Goal: Book appointment/travel/reservation

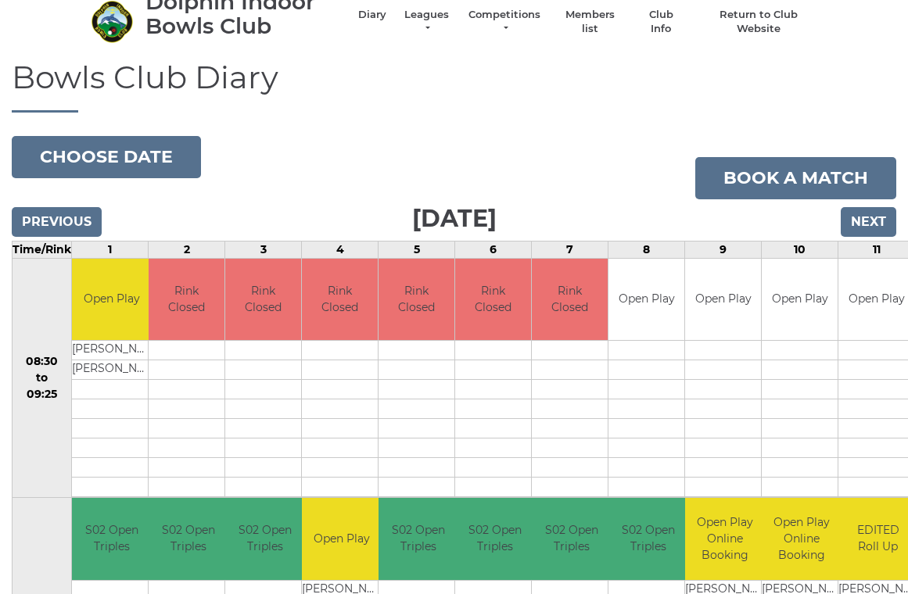
scroll to position [60, 0]
click at [124, 143] on button "Choose date" at bounding box center [106, 157] width 189 height 42
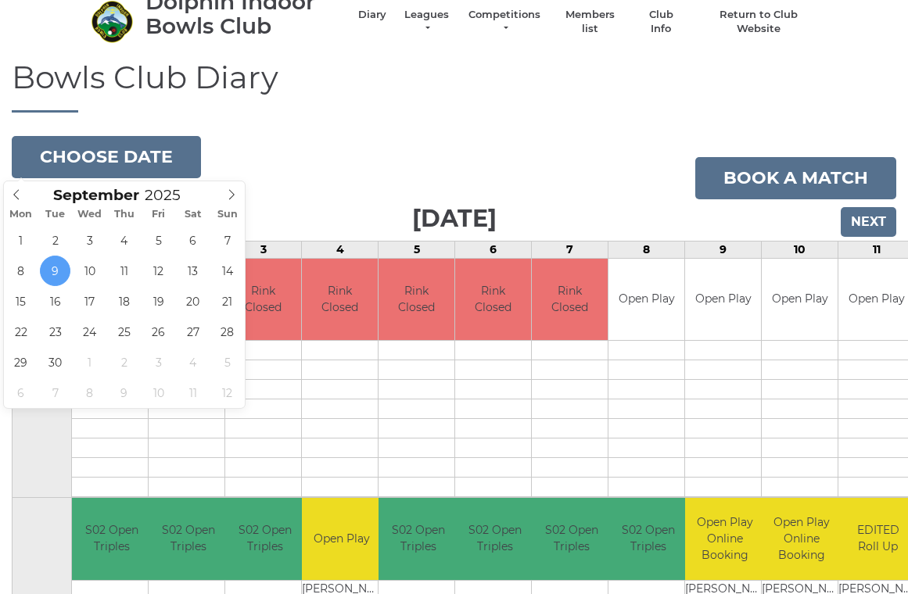
type input "2025-09-16"
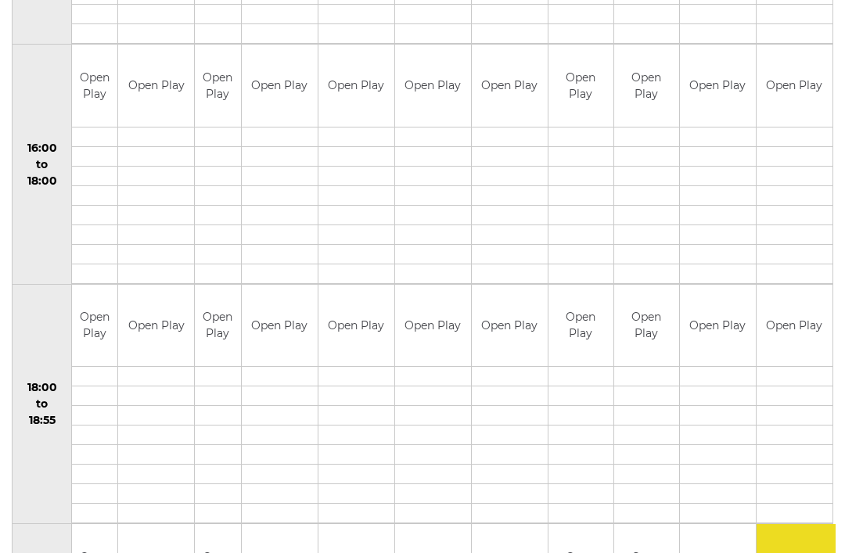
scroll to position [1229, 0]
click at [830, 493] on td at bounding box center [794, 496] width 76 height 20
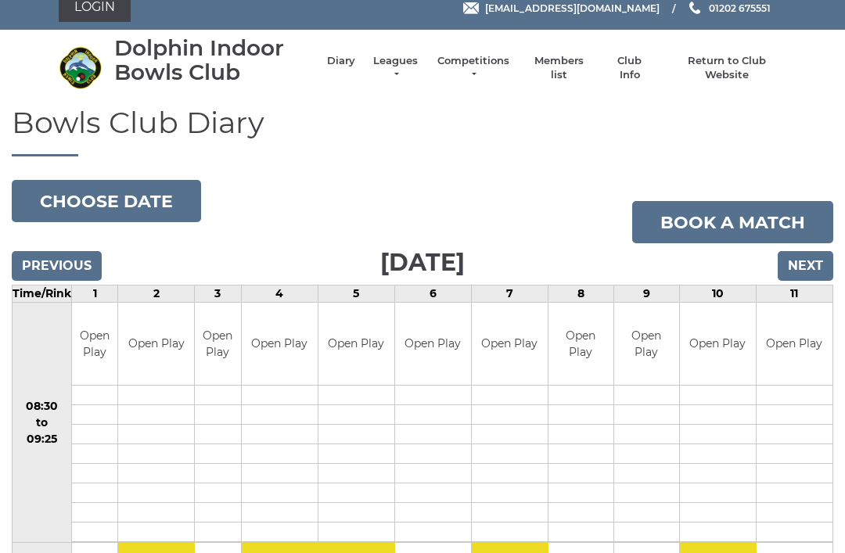
scroll to position [0, 0]
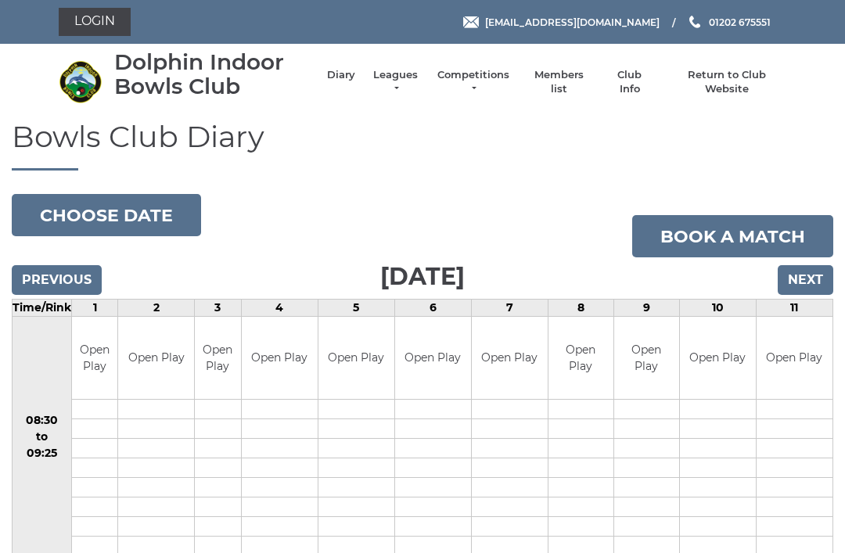
click at [806, 280] on input "Next" at bounding box center [805, 280] width 56 height 30
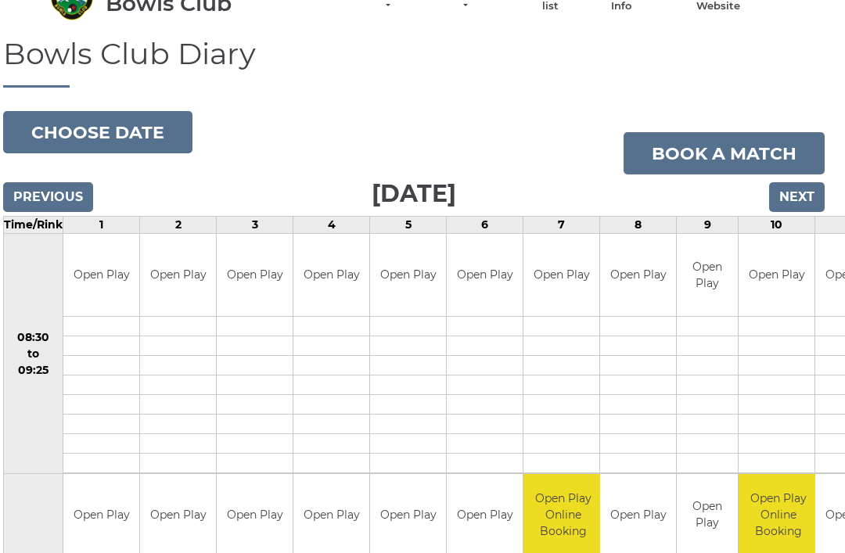
scroll to position [81, 9]
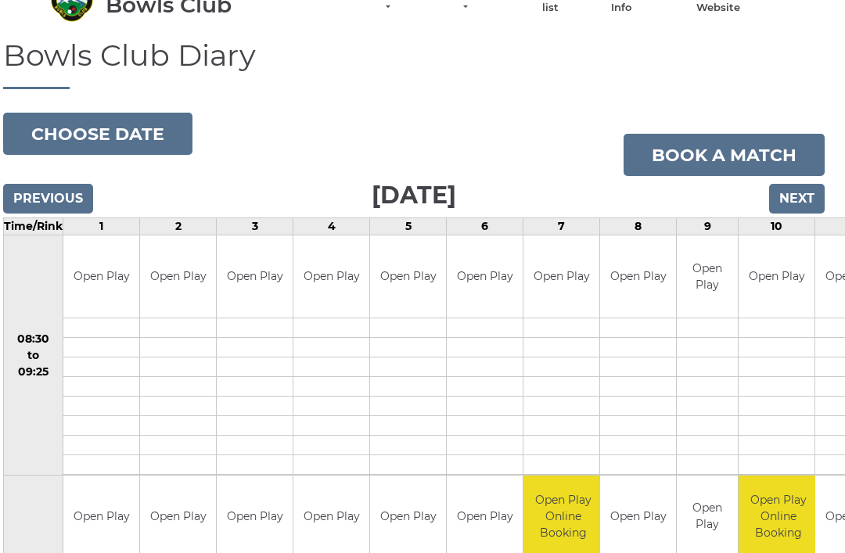
click at [811, 194] on input "Next" at bounding box center [797, 199] width 56 height 30
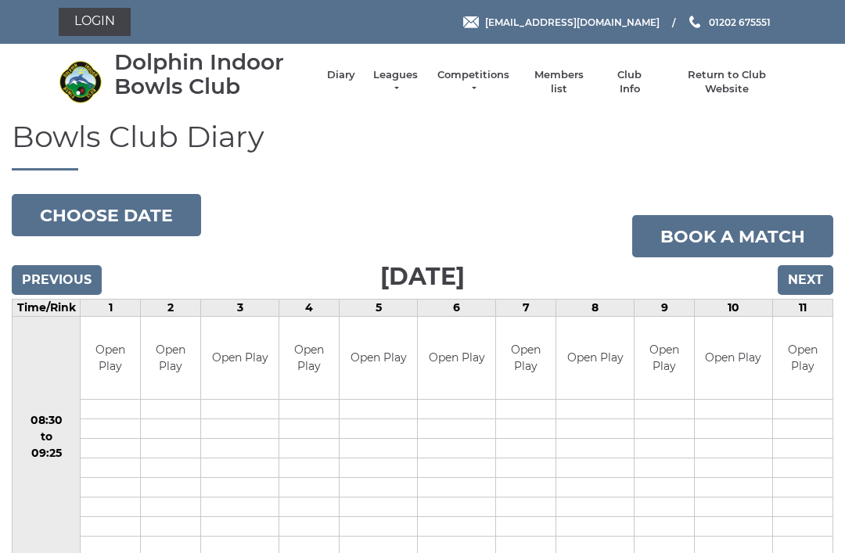
click at [34, 271] on input "Previous" at bounding box center [57, 280] width 90 height 30
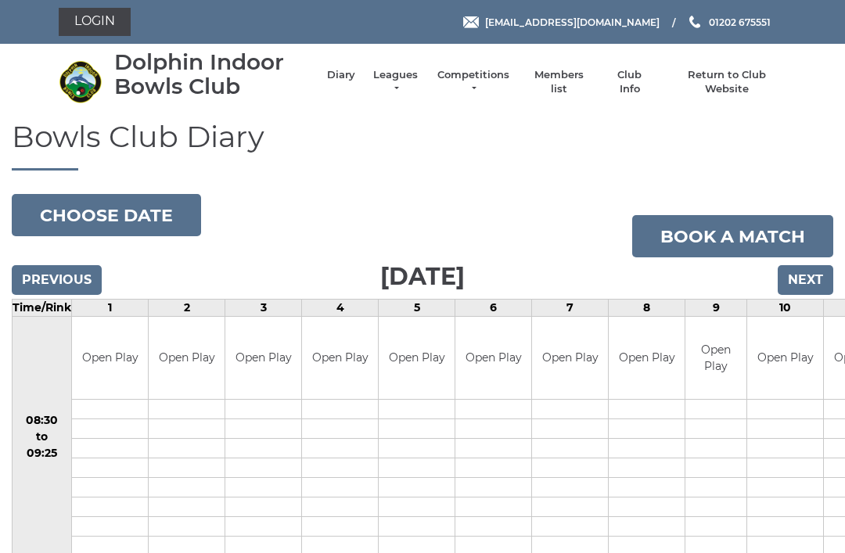
click at [812, 278] on input "Next" at bounding box center [805, 280] width 56 height 30
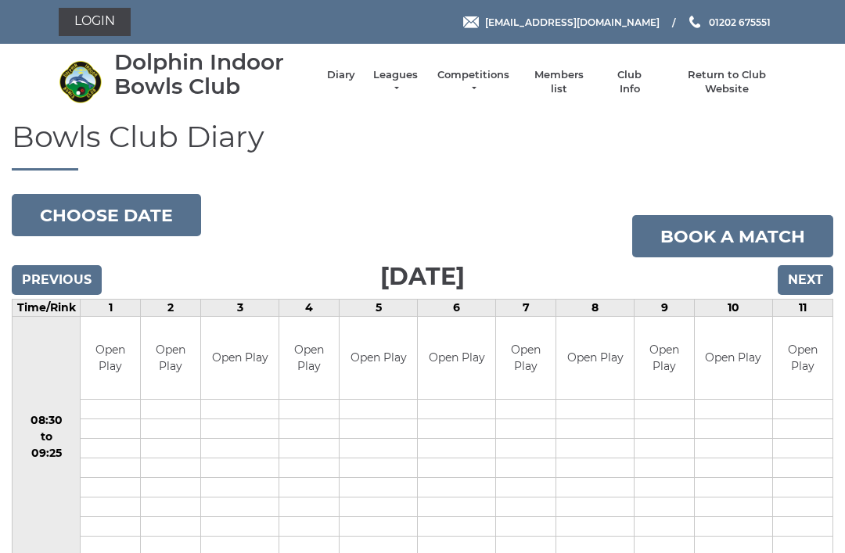
click at [714, 222] on link "Book a match" at bounding box center [732, 236] width 201 height 42
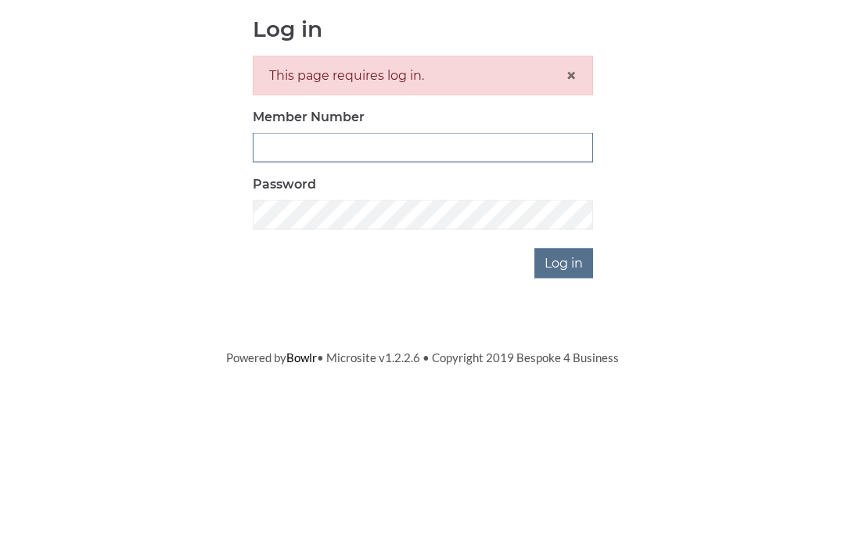
type input "2456"
click at [565, 422] on input "Log in" at bounding box center [563, 437] width 59 height 30
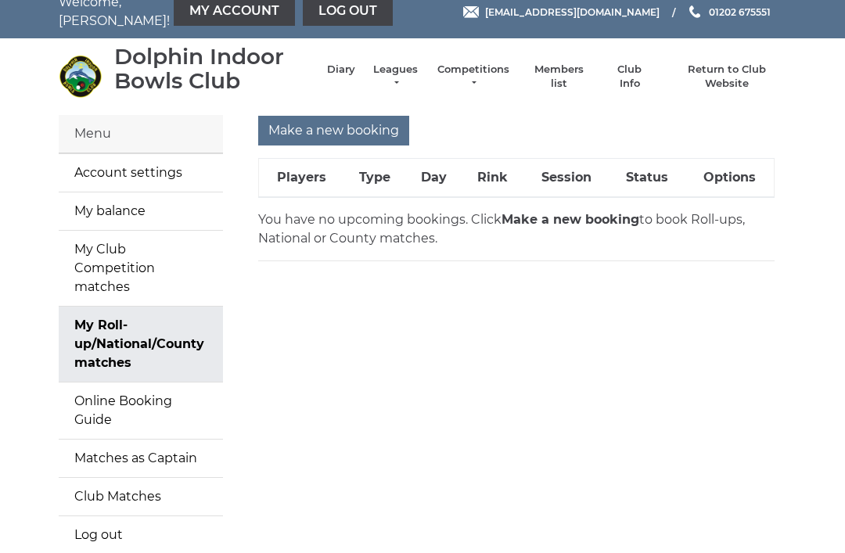
scroll to position [16, 0]
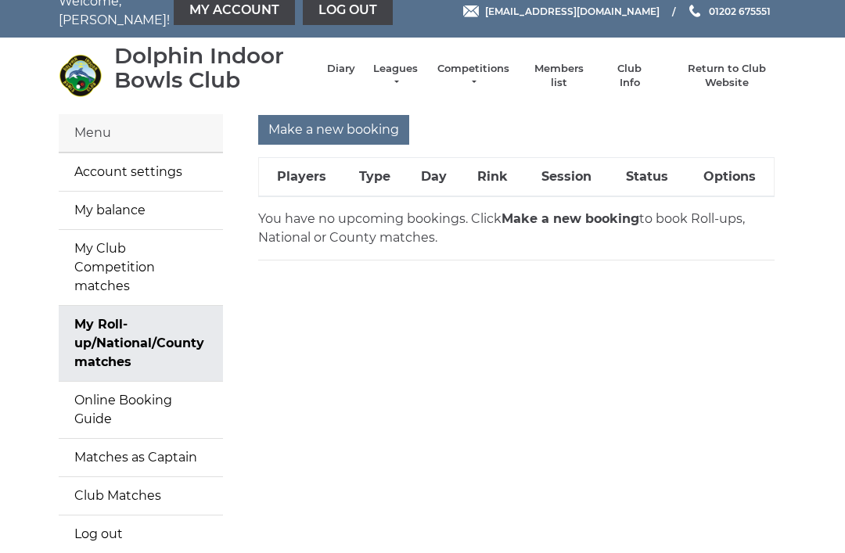
click at [314, 128] on input "Make a new booking" at bounding box center [333, 130] width 151 height 30
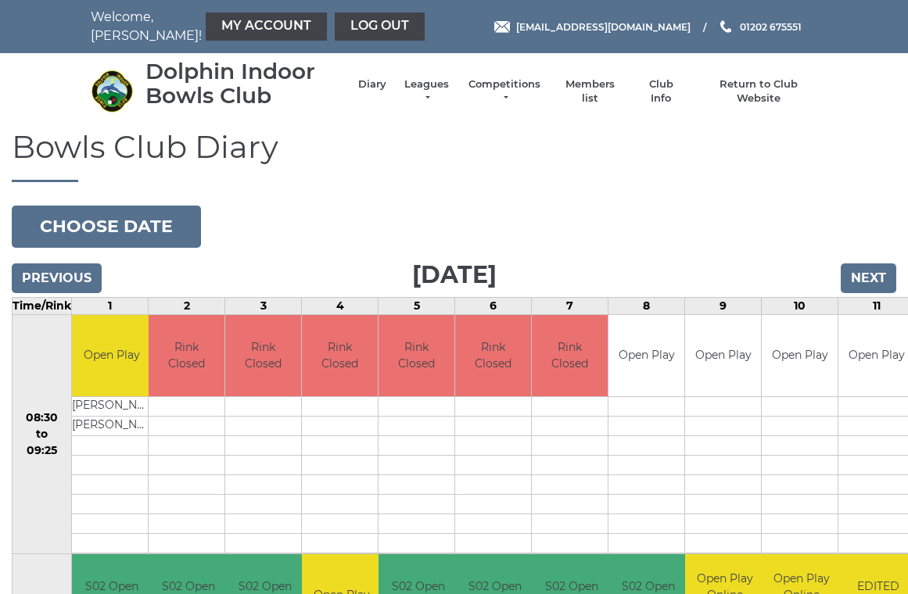
scroll to position [6, 0]
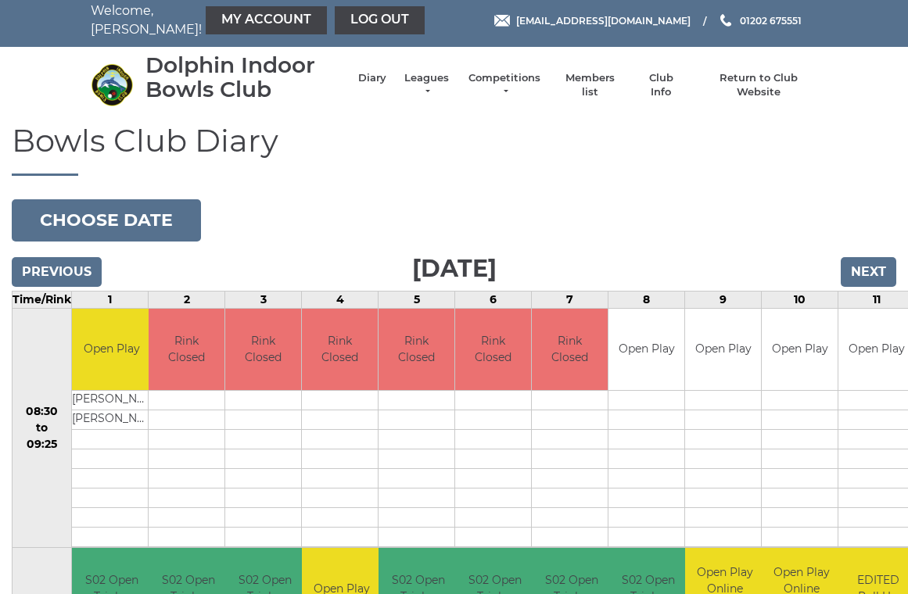
click at [99, 216] on button "Choose date" at bounding box center [106, 220] width 189 height 42
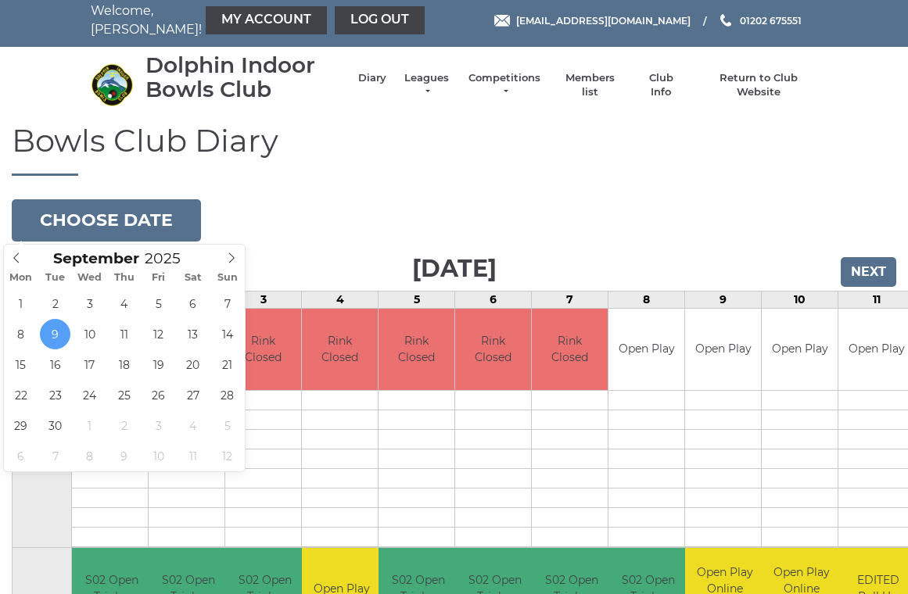
type input "[DATE]"
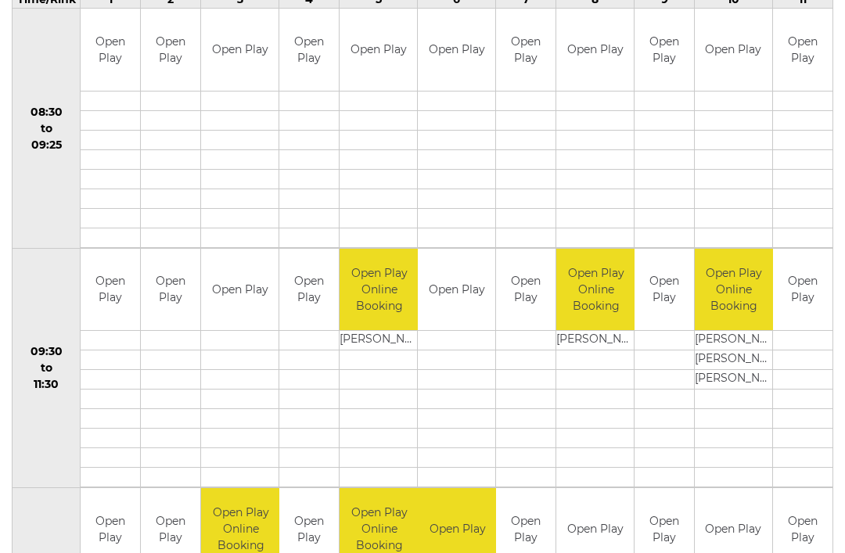
scroll to position [305, 0]
click at [0, 0] on link "Book slot" at bounding box center [0, 0] width 0 height 0
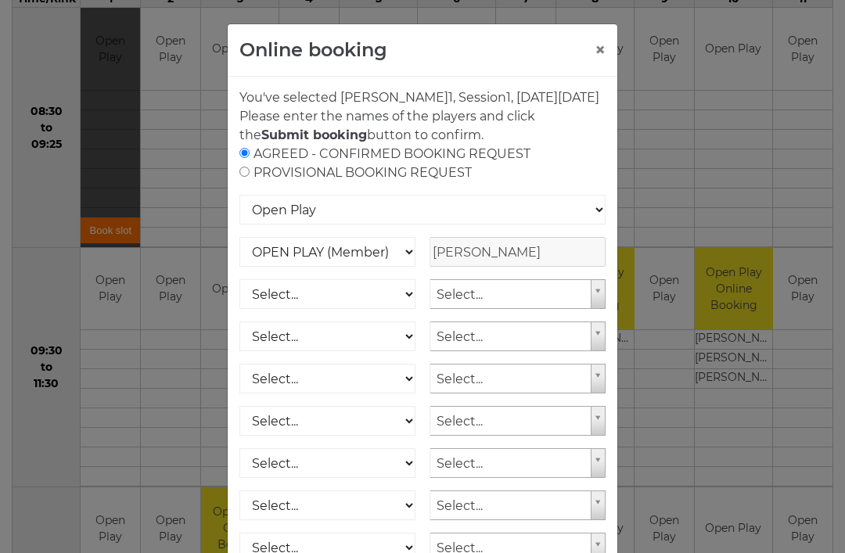
click at [599, 43] on button "×" at bounding box center [599, 50] width 11 height 19
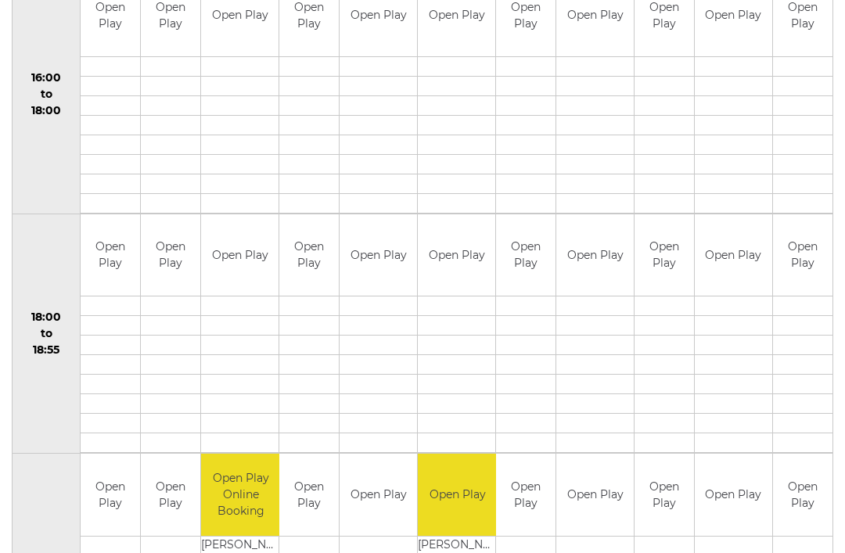
scroll to position [1322, 0]
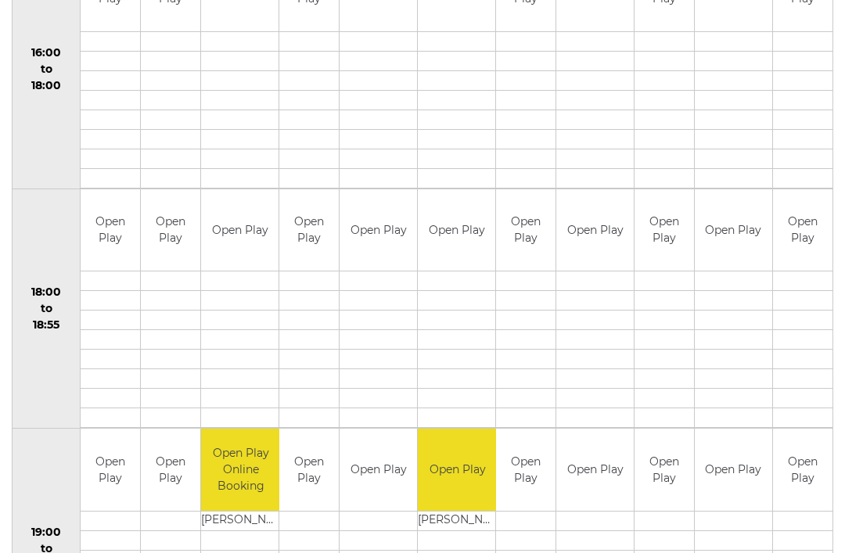
click at [0, 0] on div "Book slot" at bounding box center [0, 0] width 0 height 0
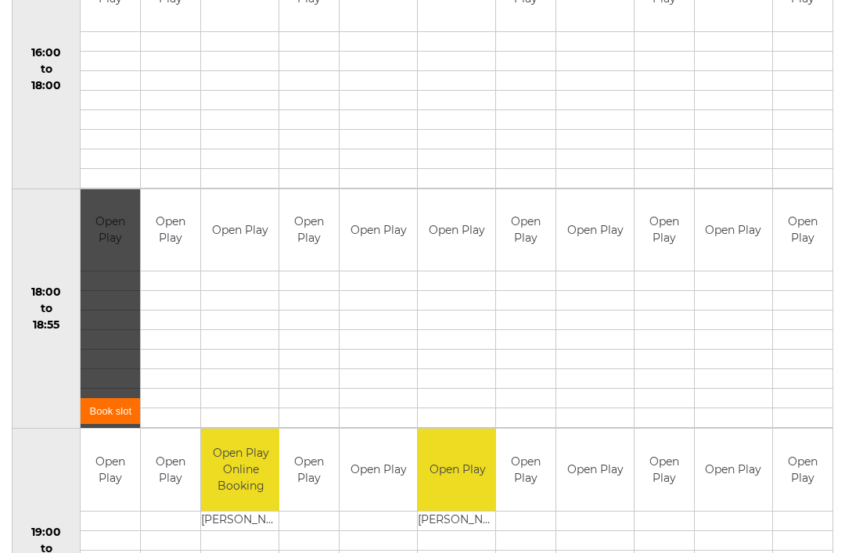
click at [110, 408] on link "Book slot" at bounding box center [110, 411] width 59 height 26
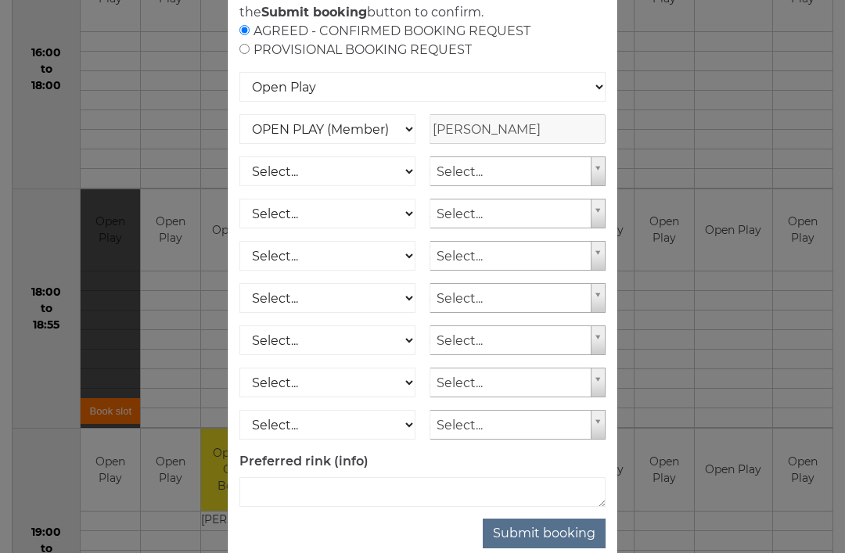
scroll to position [123, 0]
click at [560, 548] on button "Submit booking" at bounding box center [543, 533] width 123 height 30
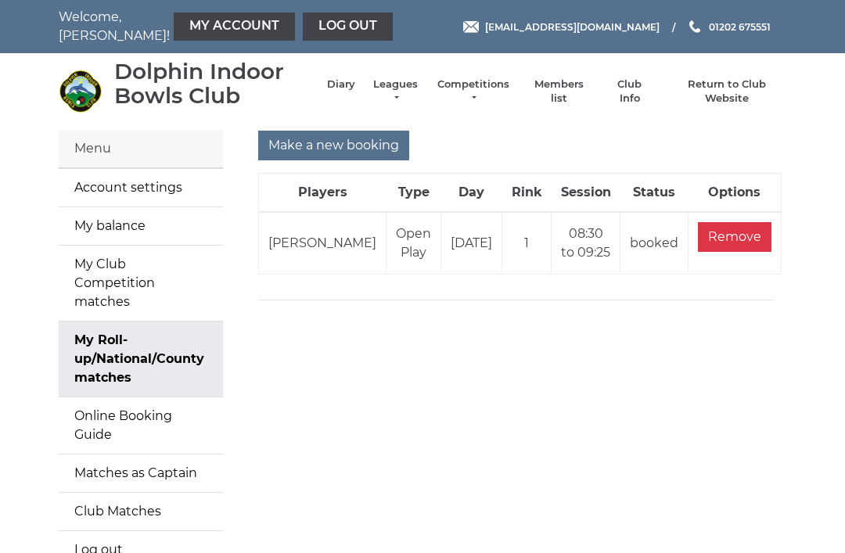
click at [719, 235] on input "Remove" at bounding box center [735, 237] width 74 height 30
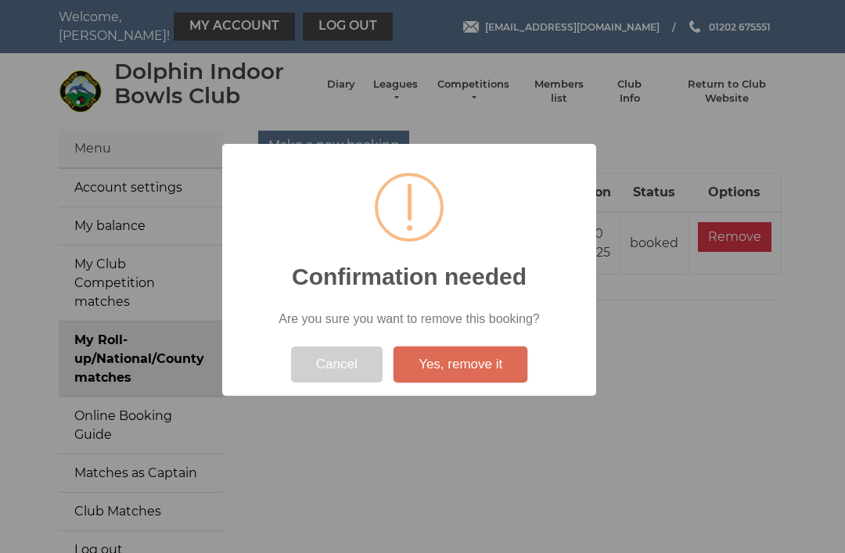
click at [463, 368] on button "Yes, remove it" at bounding box center [460, 364] width 134 height 36
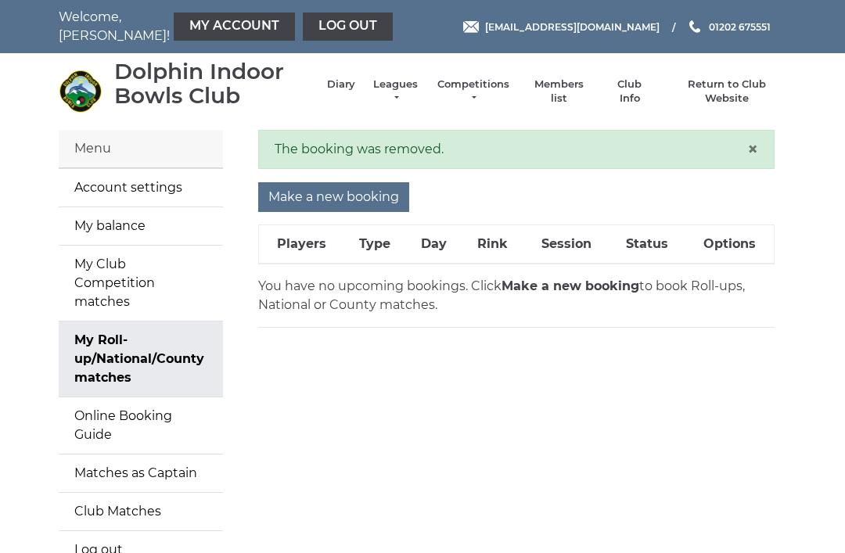
click at [283, 197] on input "Make a new booking" at bounding box center [333, 197] width 151 height 30
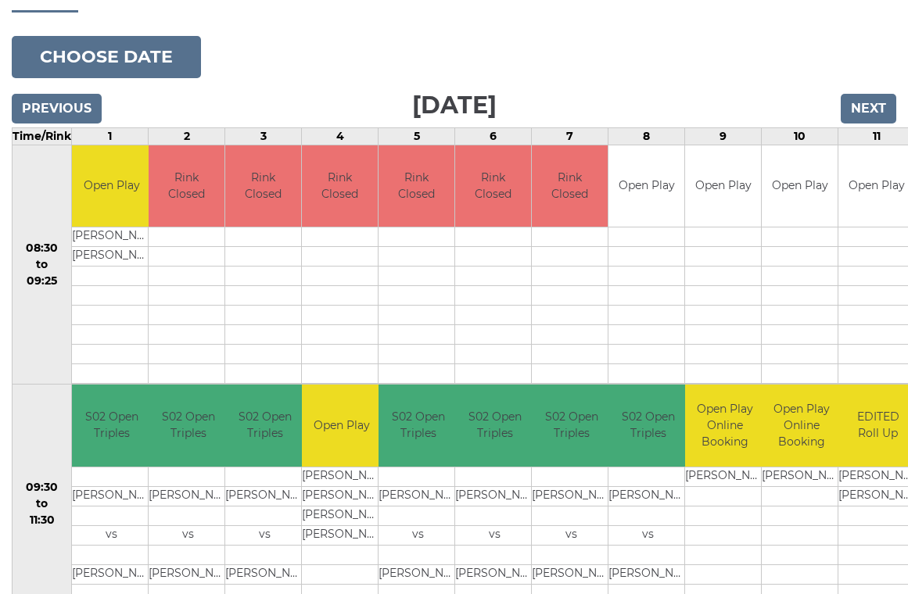
scroll to position [172, 0]
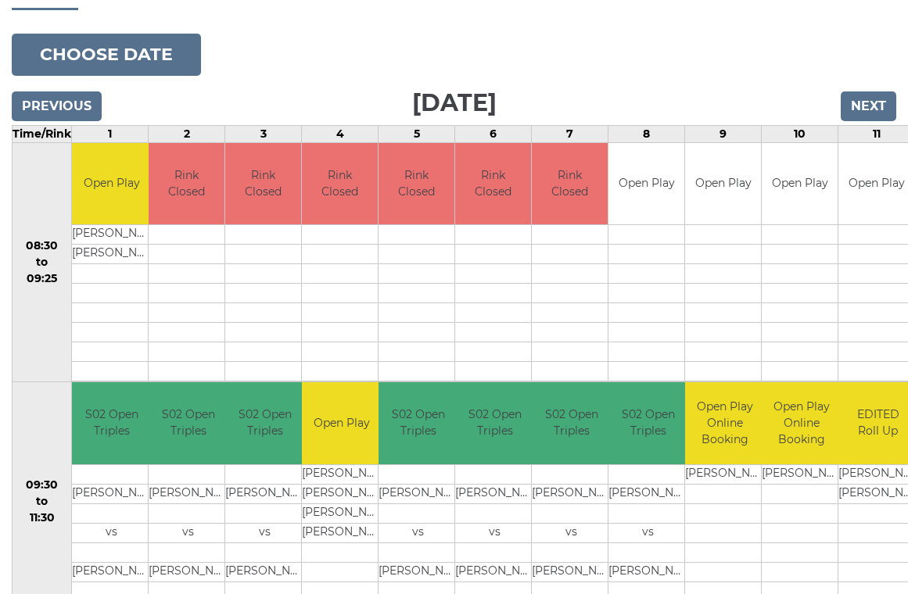
click at [88, 49] on button "Choose date" at bounding box center [106, 55] width 189 height 42
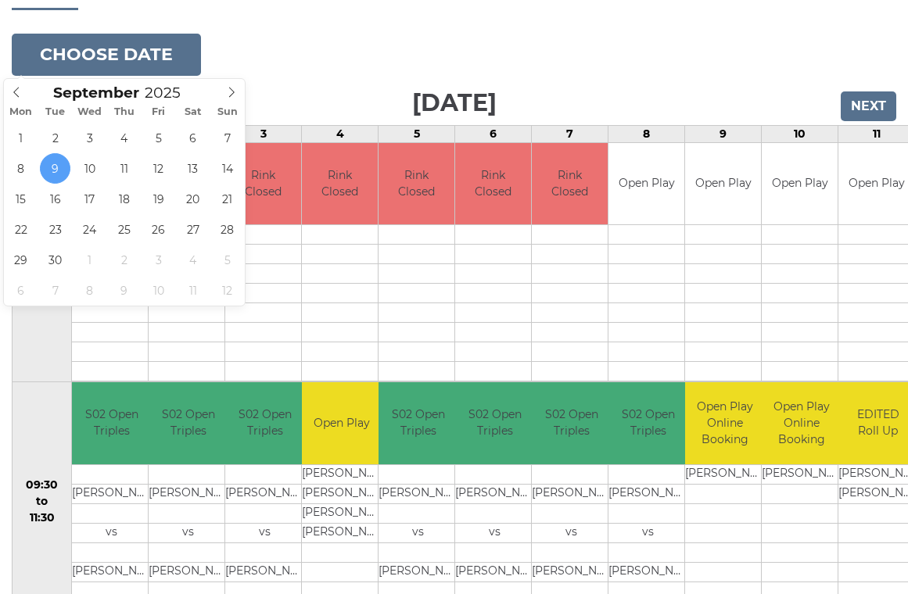
type input "2025-09-18"
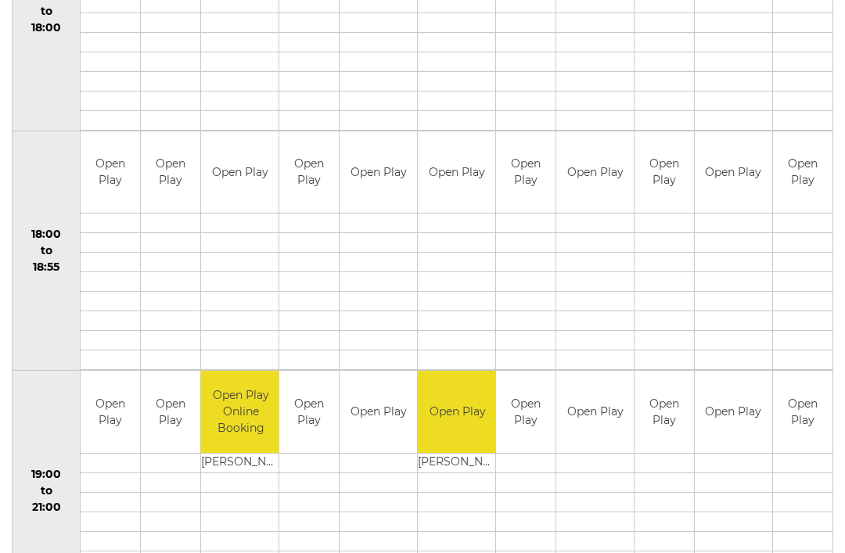
scroll to position [1381, 0]
click at [0, 0] on link "Book slot" at bounding box center [0, 0] width 0 height 0
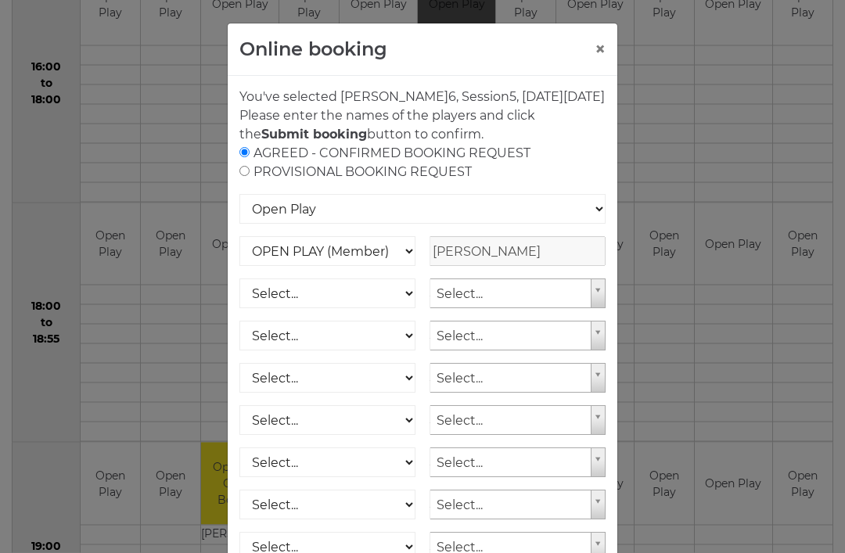
scroll to position [1312, 0]
click at [594, 46] on button "×" at bounding box center [599, 50] width 11 height 19
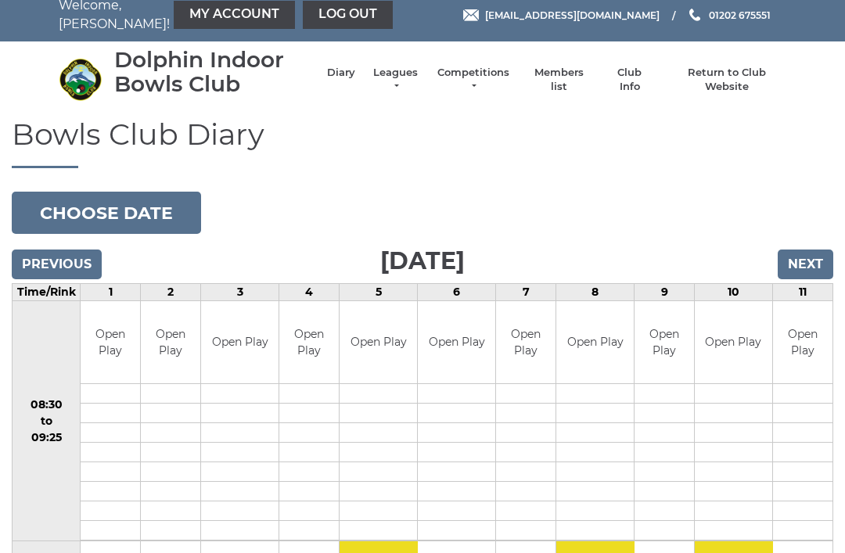
scroll to position [0, 0]
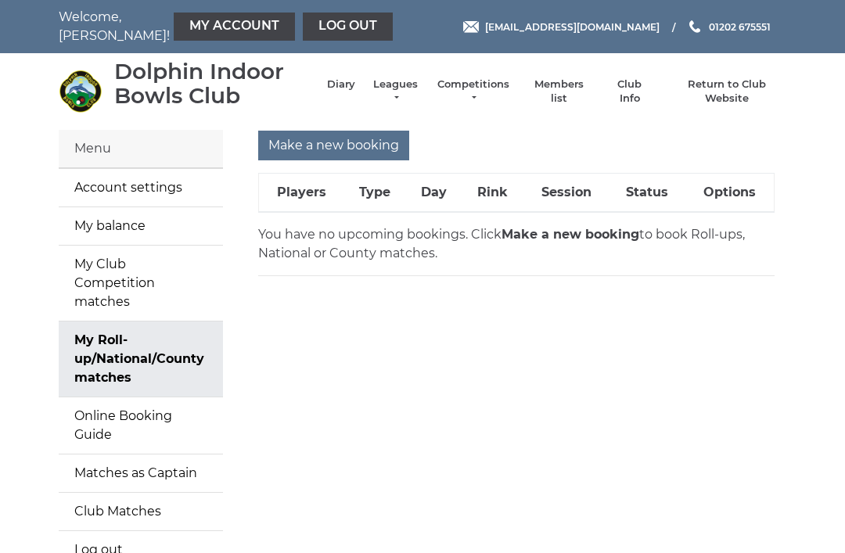
click at [297, 145] on input "Make a new booking" at bounding box center [333, 146] width 151 height 30
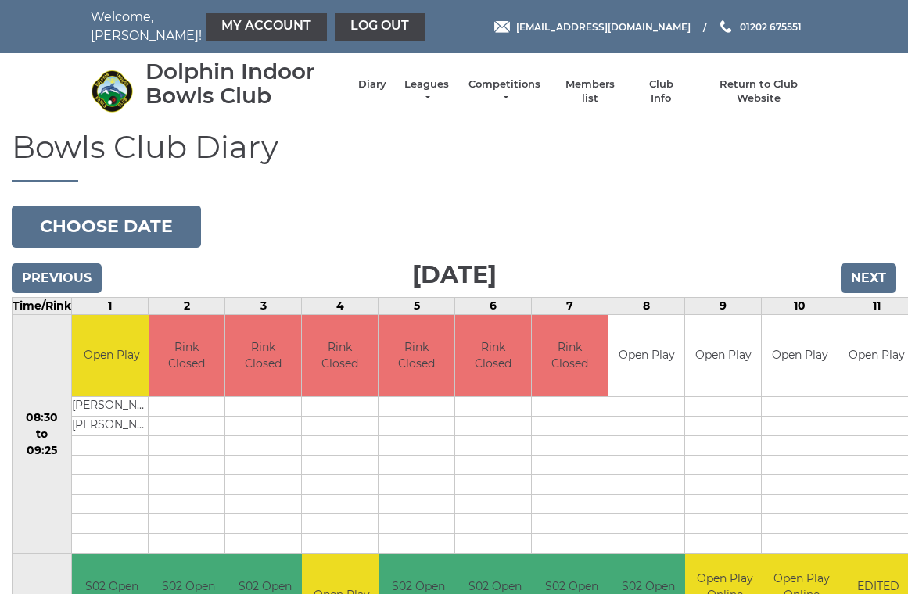
click at [97, 224] on button "Choose date" at bounding box center [106, 227] width 189 height 42
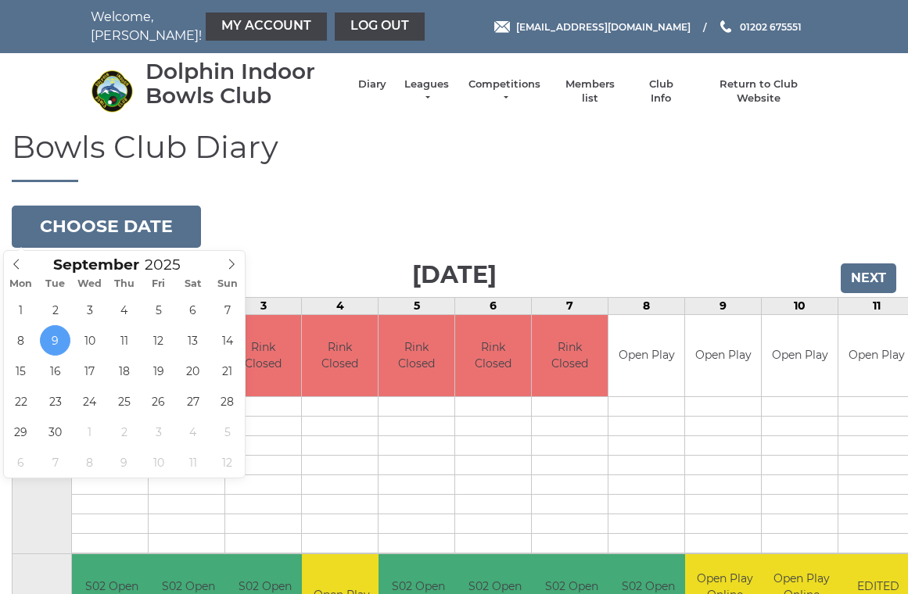
type input "2025-09-16"
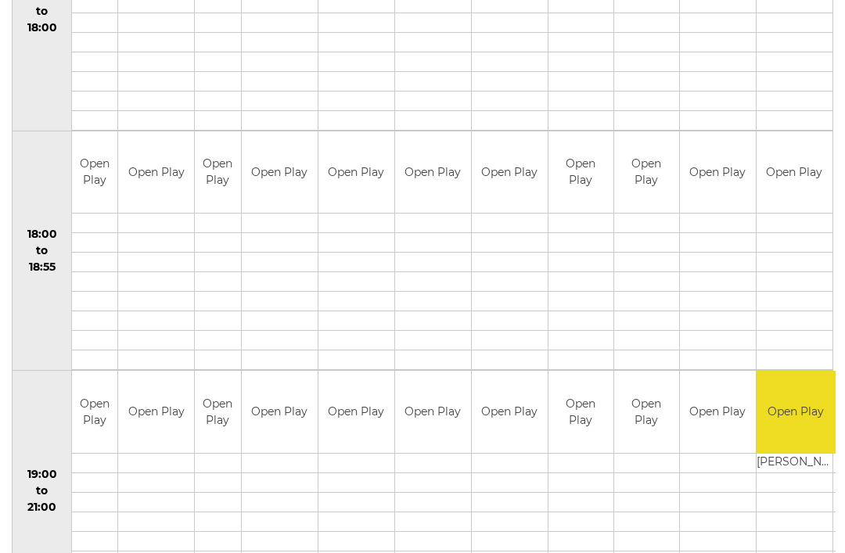
scroll to position [1380, 0]
click at [0, 0] on link "Book slot" at bounding box center [0, 0] width 0 height 0
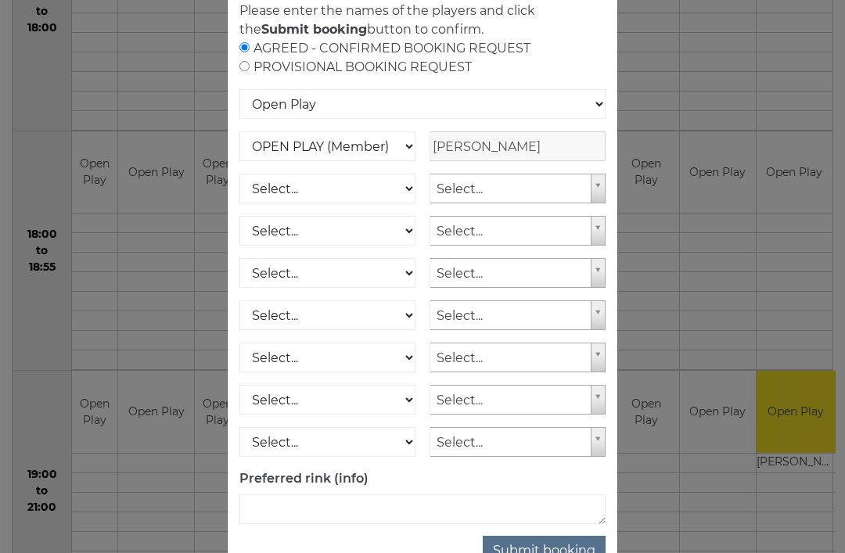
scroll to position [123, 0]
click at [557, 548] on button "Submit booking" at bounding box center [543, 552] width 123 height 30
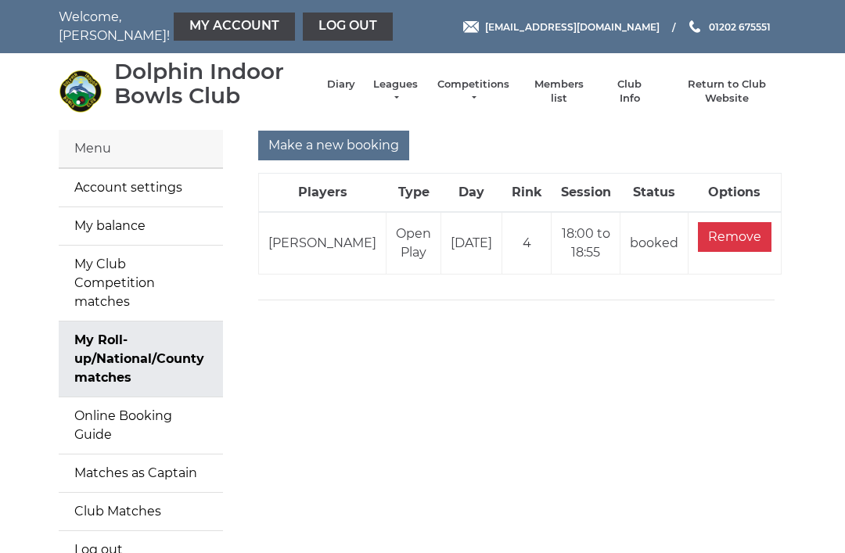
click at [314, 147] on input "Make a new booking" at bounding box center [333, 146] width 151 height 30
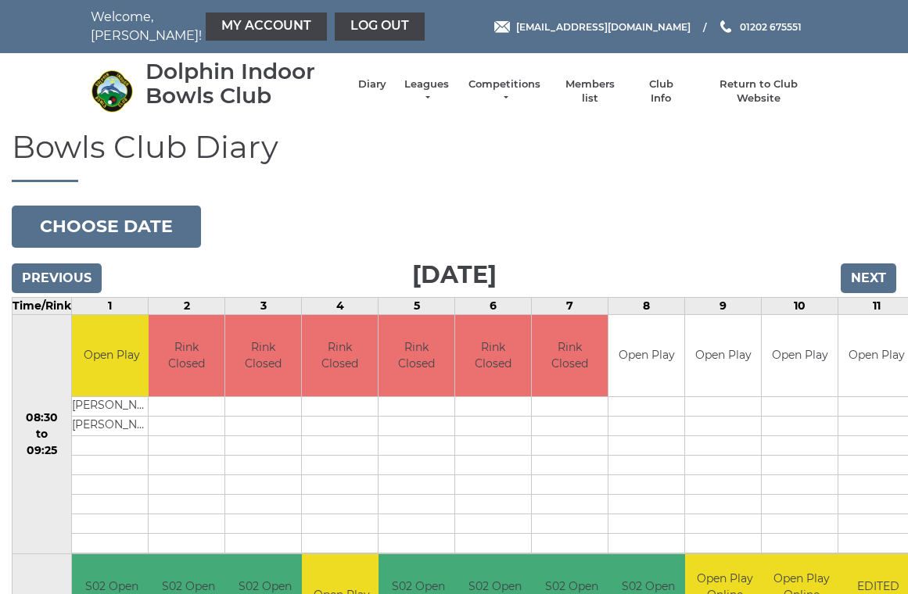
click at [92, 228] on button "Choose date" at bounding box center [106, 227] width 189 height 42
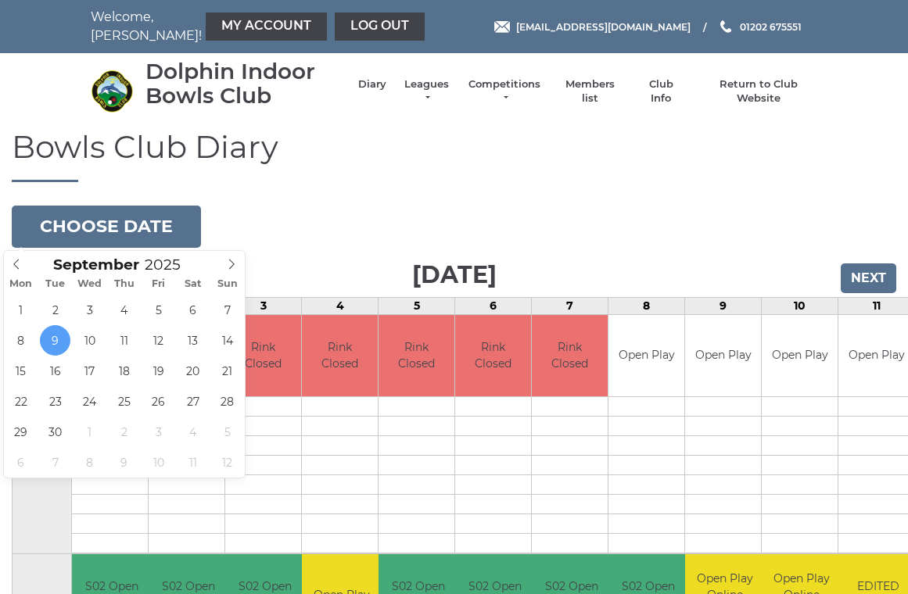
type input "2025-09-18"
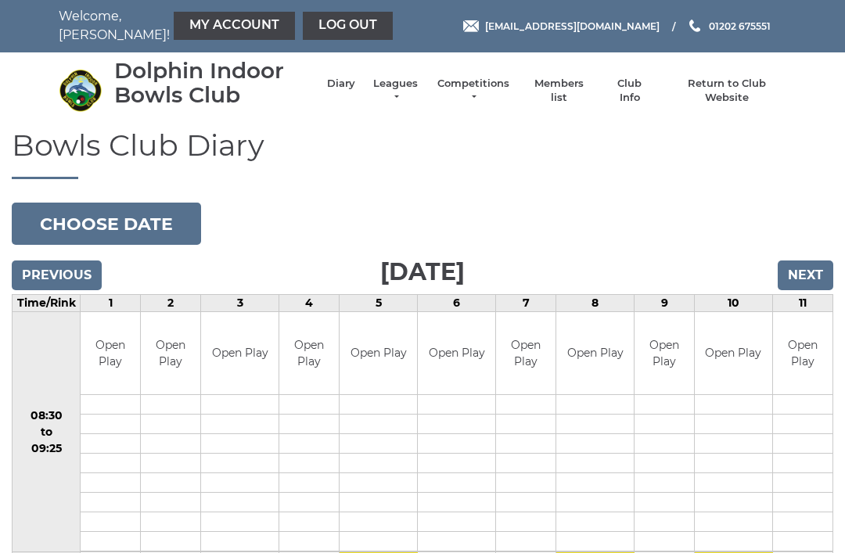
scroll to position [27, 0]
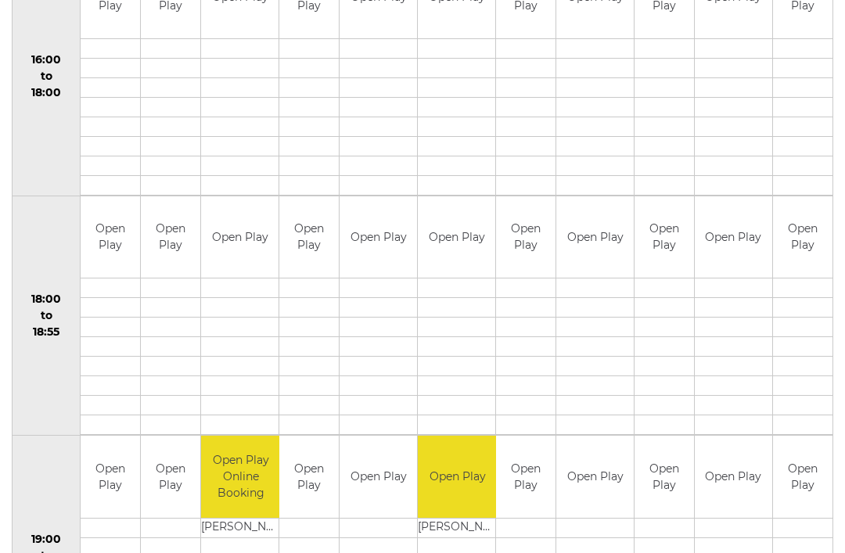
scroll to position [1315, 0]
click at [0, 0] on link "Book slot" at bounding box center [0, 0] width 0 height 0
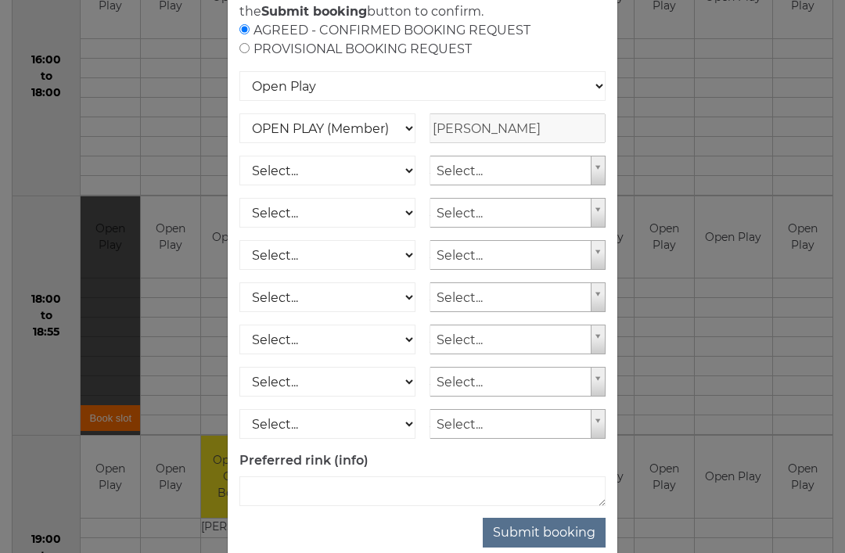
scroll to position [123, 0]
click at [543, 547] on button "Submit booking" at bounding box center [543, 533] width 123 height 30
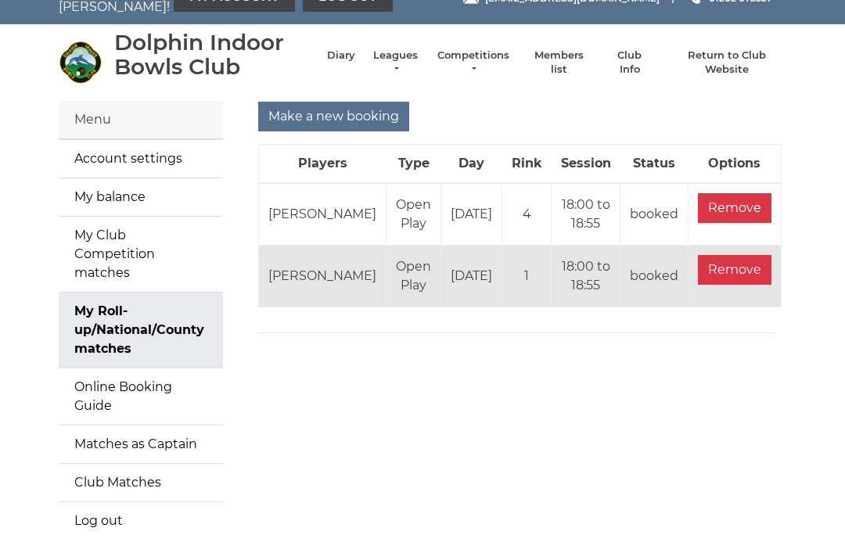
scroll to position [33, 0]
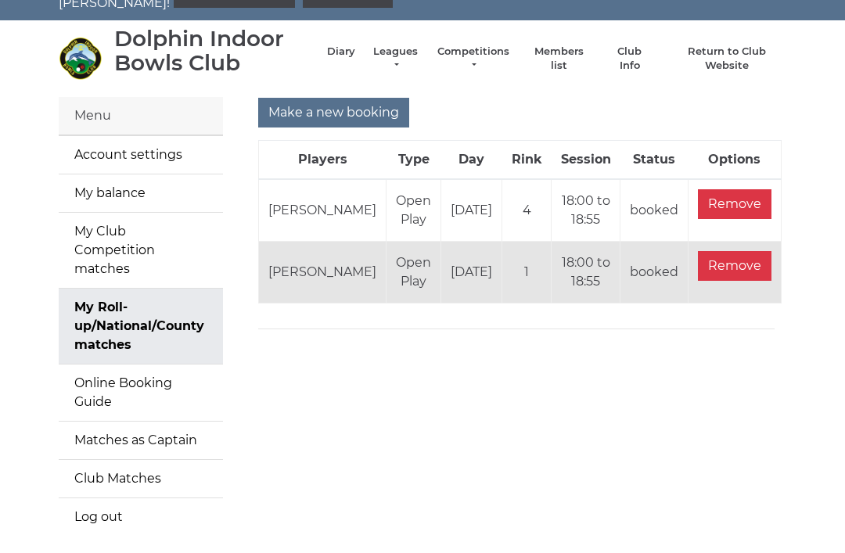
click at [309, 109] on input "Make a new booking" at bounding box center [333, 113] width 151 height 30
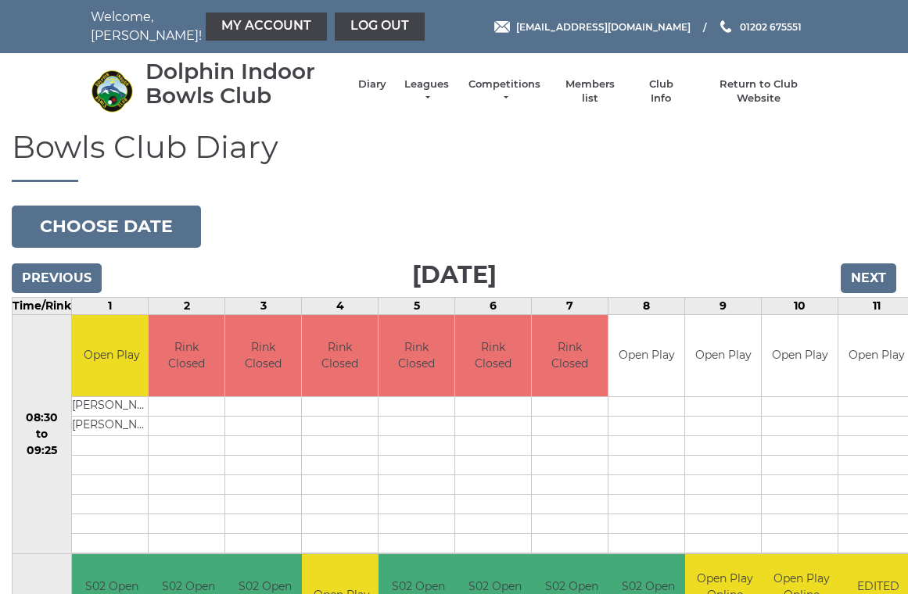
click at [60, 225] on button "Choose date" at bounding box center [106, 227] width 189 height 42
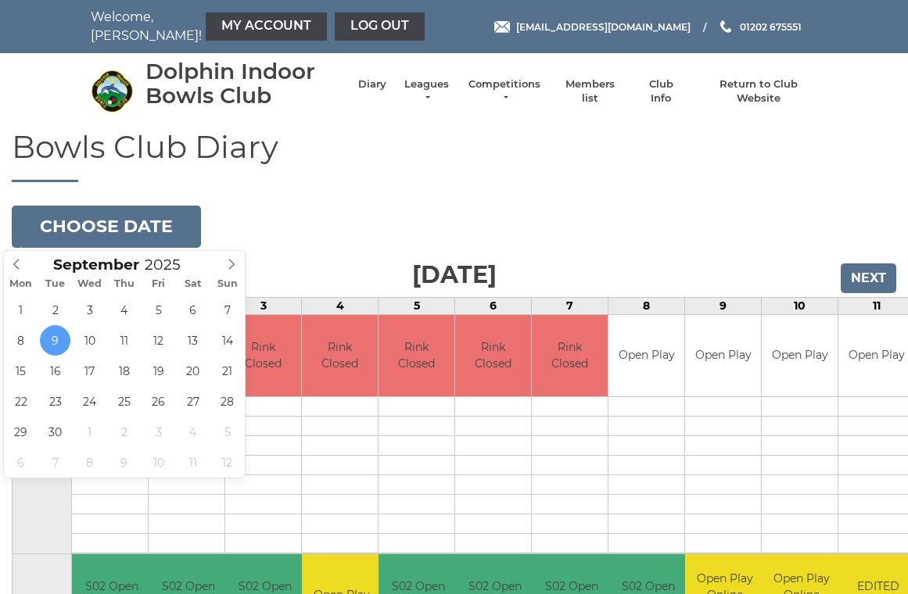
type input "[DATE]"
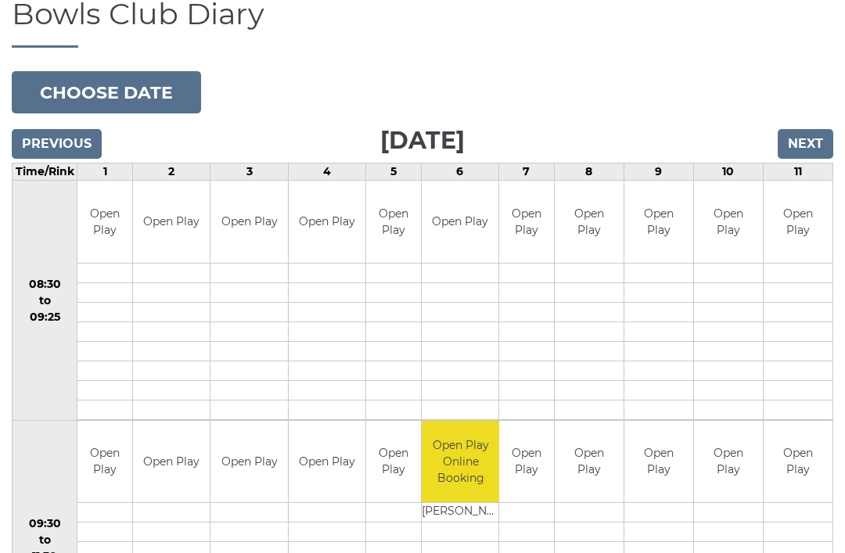
scroll to position [138, 0]
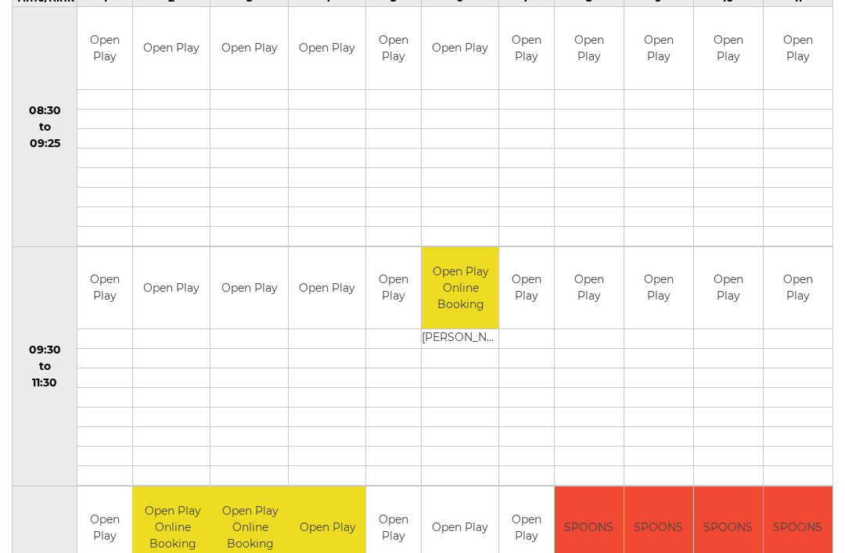
scroll to position [0, 0]
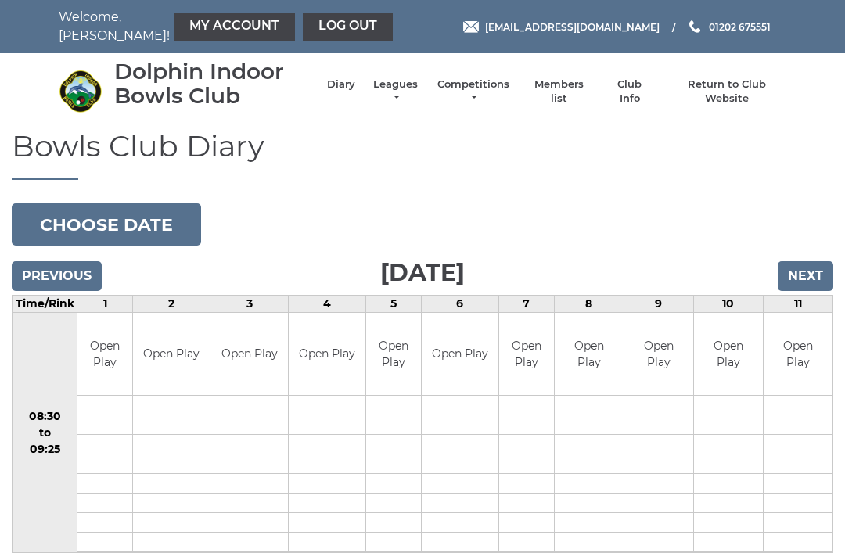
click at [66, 220] on button "Choose date" at bounding box center [106, 224] width 189 height 42
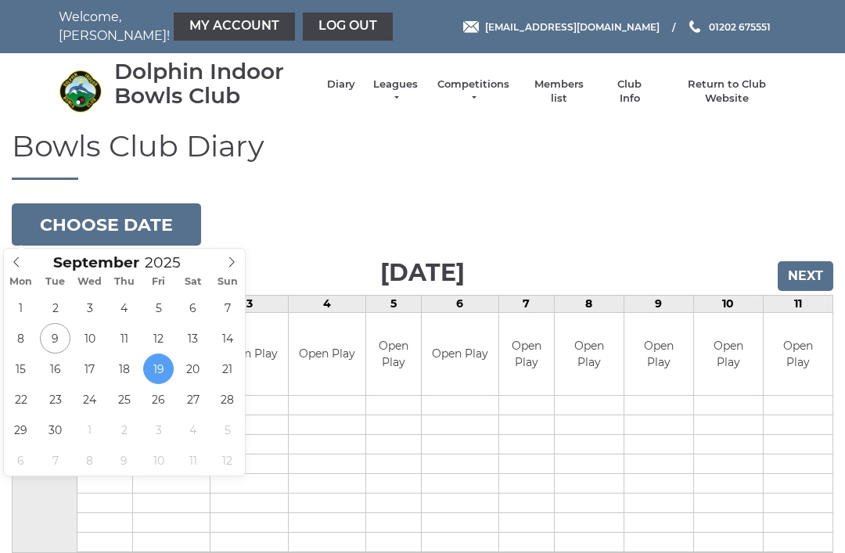
type input "2025-09-20"
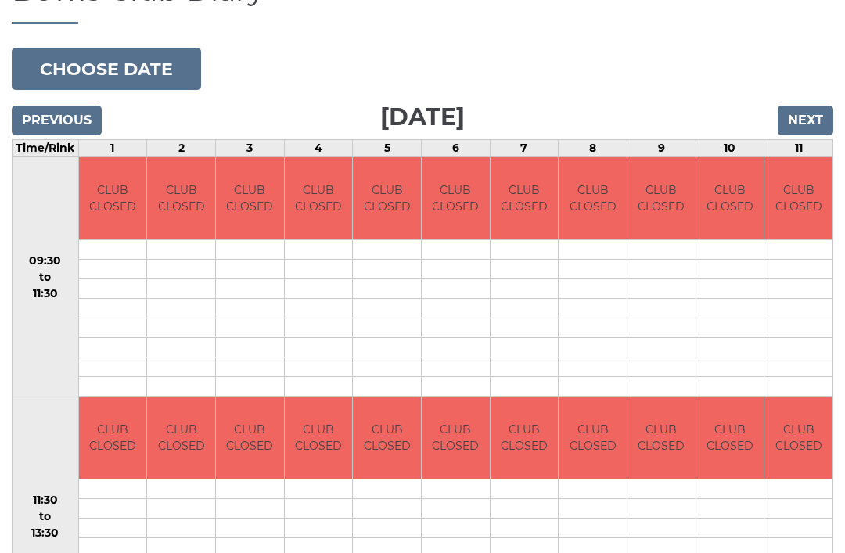
scroll to position [171, 0]
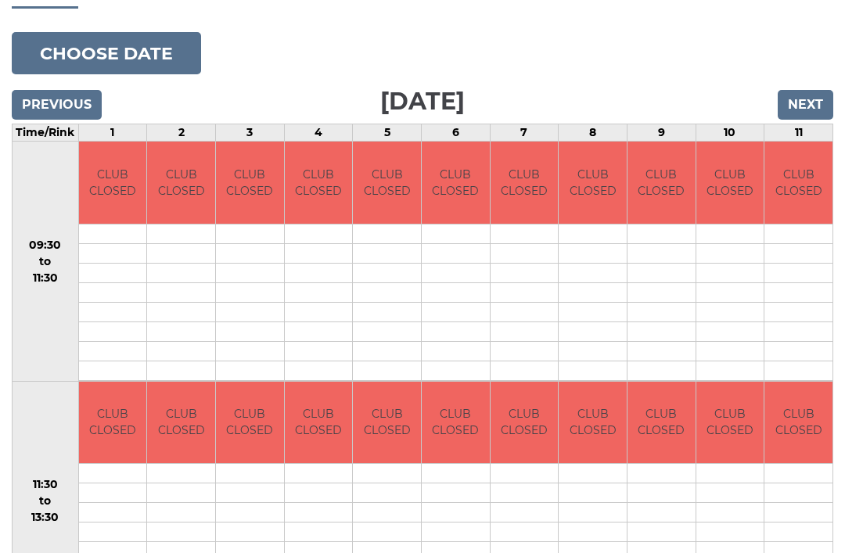
click at [67, 51] on button "Choose date" at bounding box center [106, 53] width 189 height 42
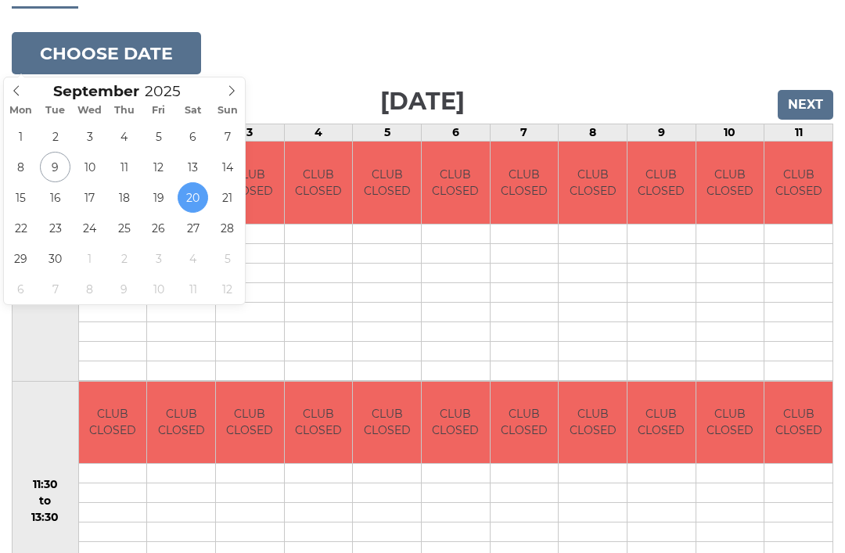
type input "[DATE]"
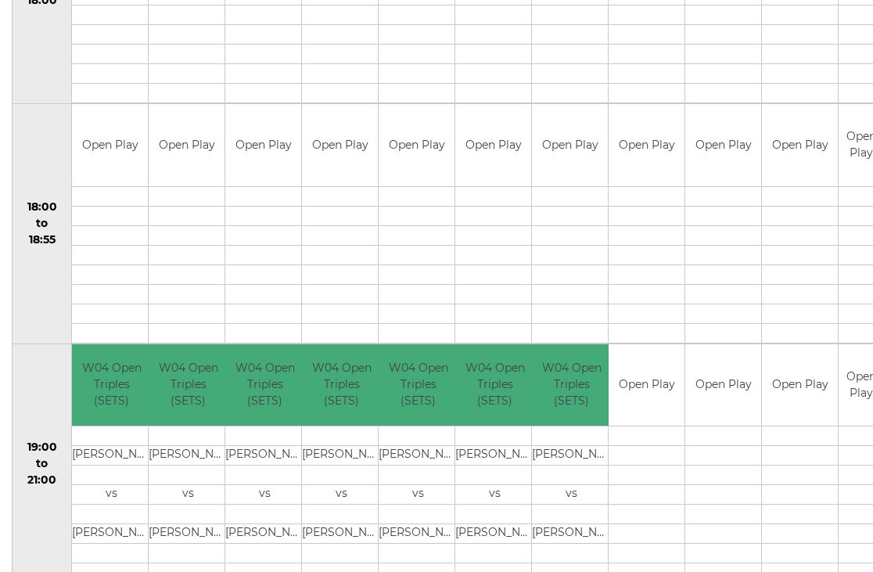
scroll to position [1409, 0]
click at [27, 424] on td "19:00 to 21:00" at bounding box center [42, 463] width 59 height 240
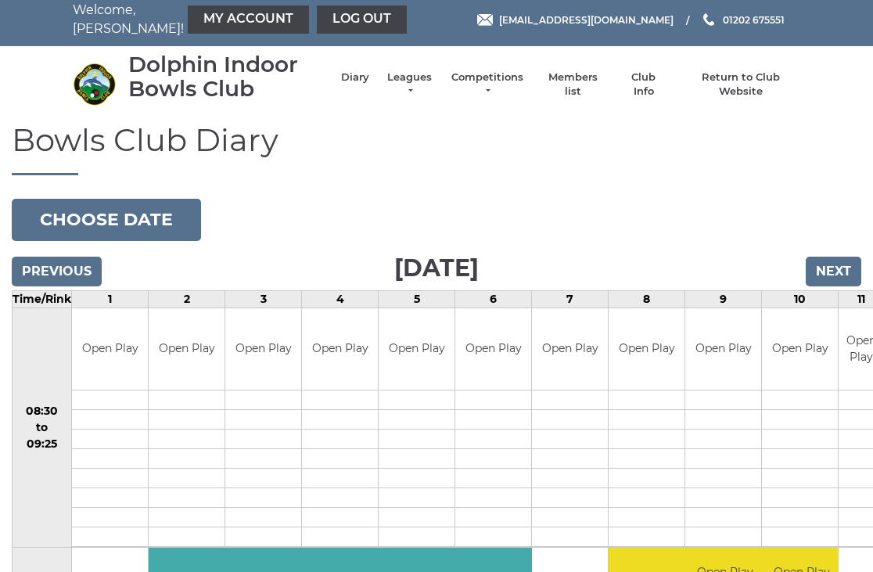
scroll to position [0, 0]
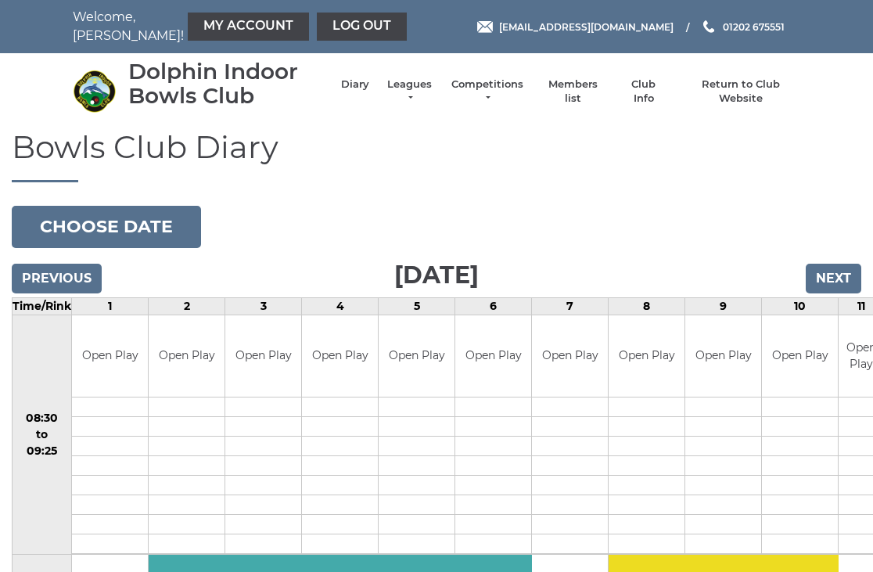
click at [319, 27] on link "Log out" at bounding box center [362, 27] width 90 height 28
